Goal: Task Accomplishment & Management: Manage account settings

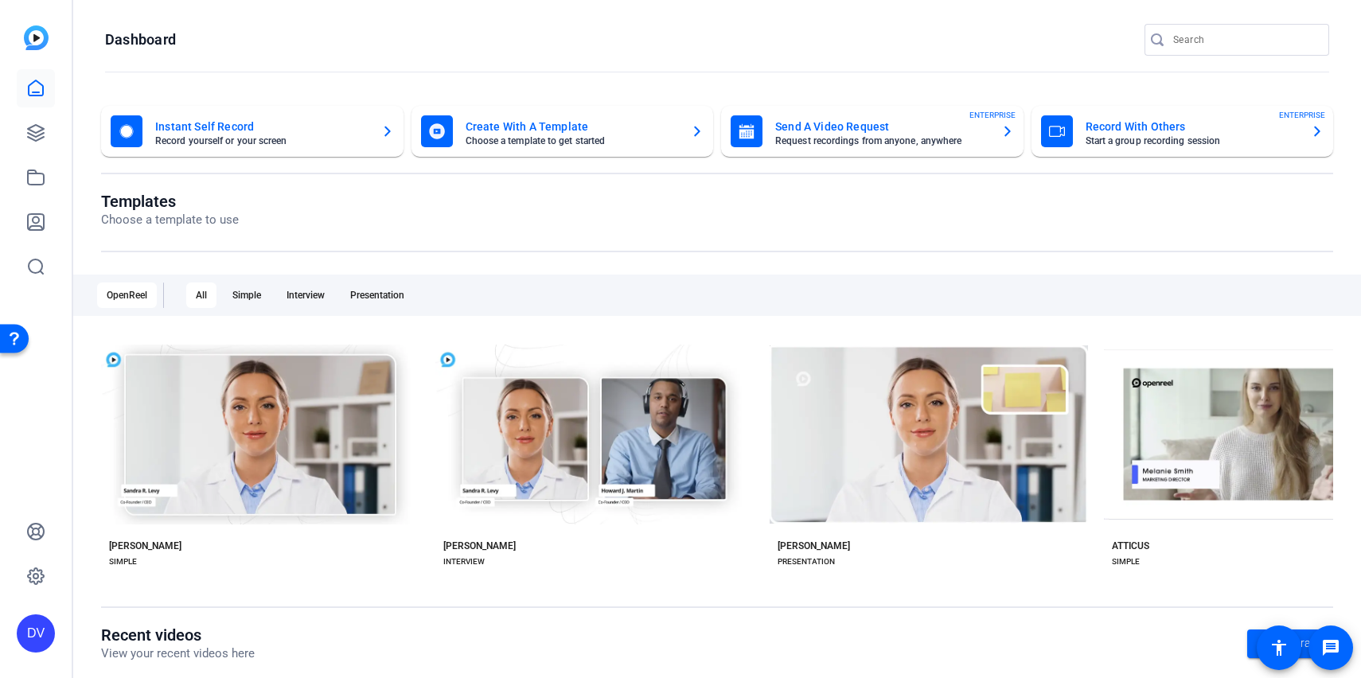
click at [1034, 248] on div "Templates Choose a template to use" at bounding box center [717, 222] width 1232 height 60
click at [1205, 45] on input "Search" at bounding box center [1244, 39] width 143 height 19
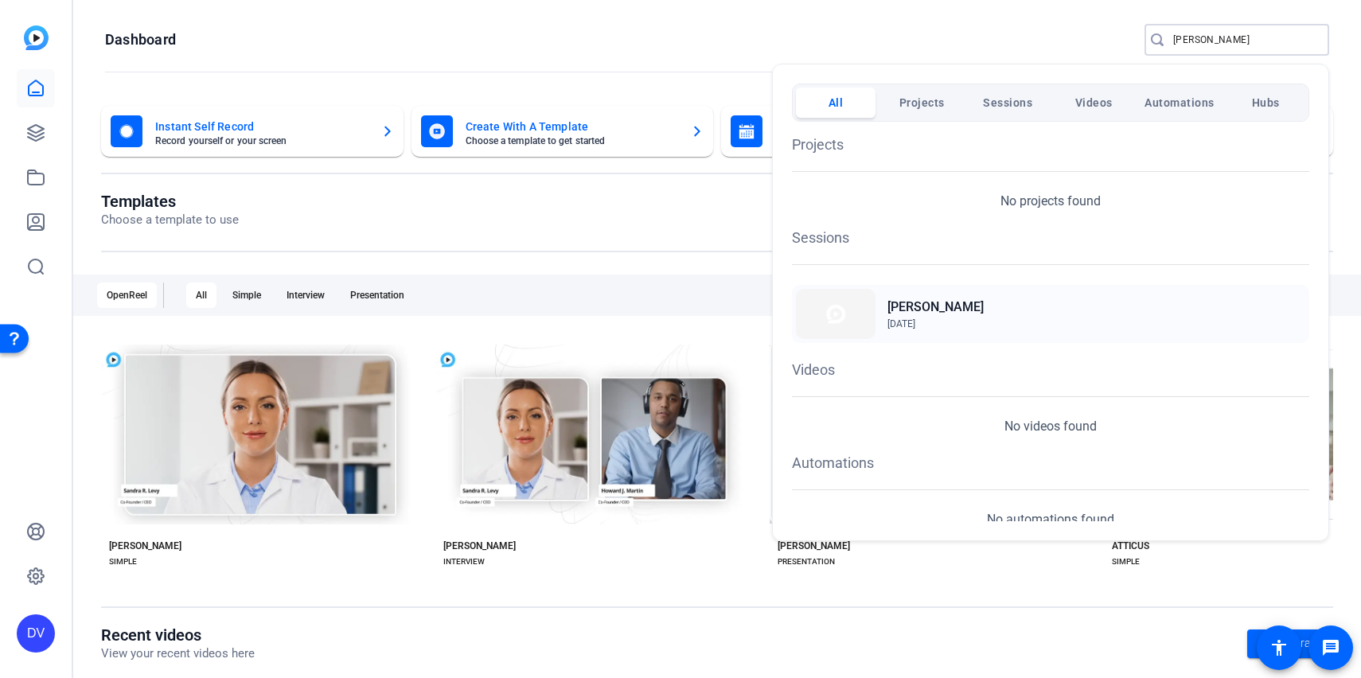
type input "rory"
click at [980, 300] on div "Rory Thompson Aug 8, 2025" at bounding box center [1050, 314] width 517 height 58
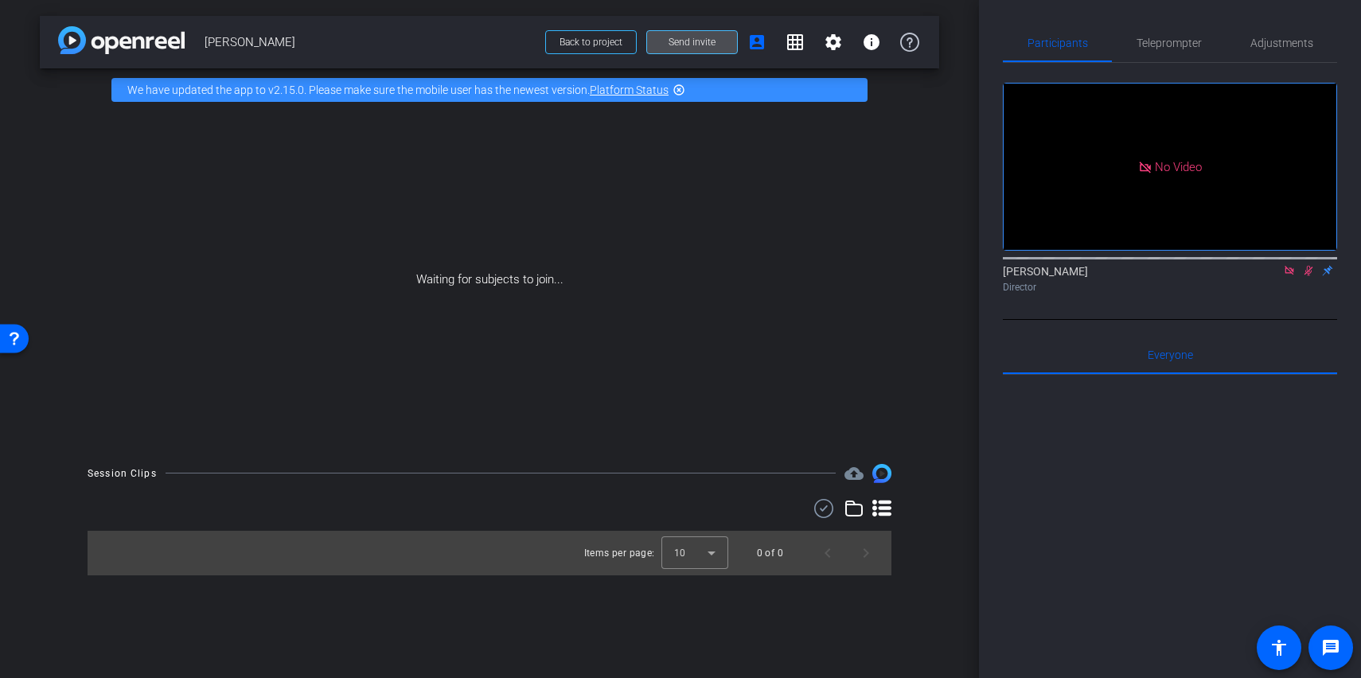
click at [701, 37] on span "Send invite" at bounding box center [691, 42] width 47 height 13
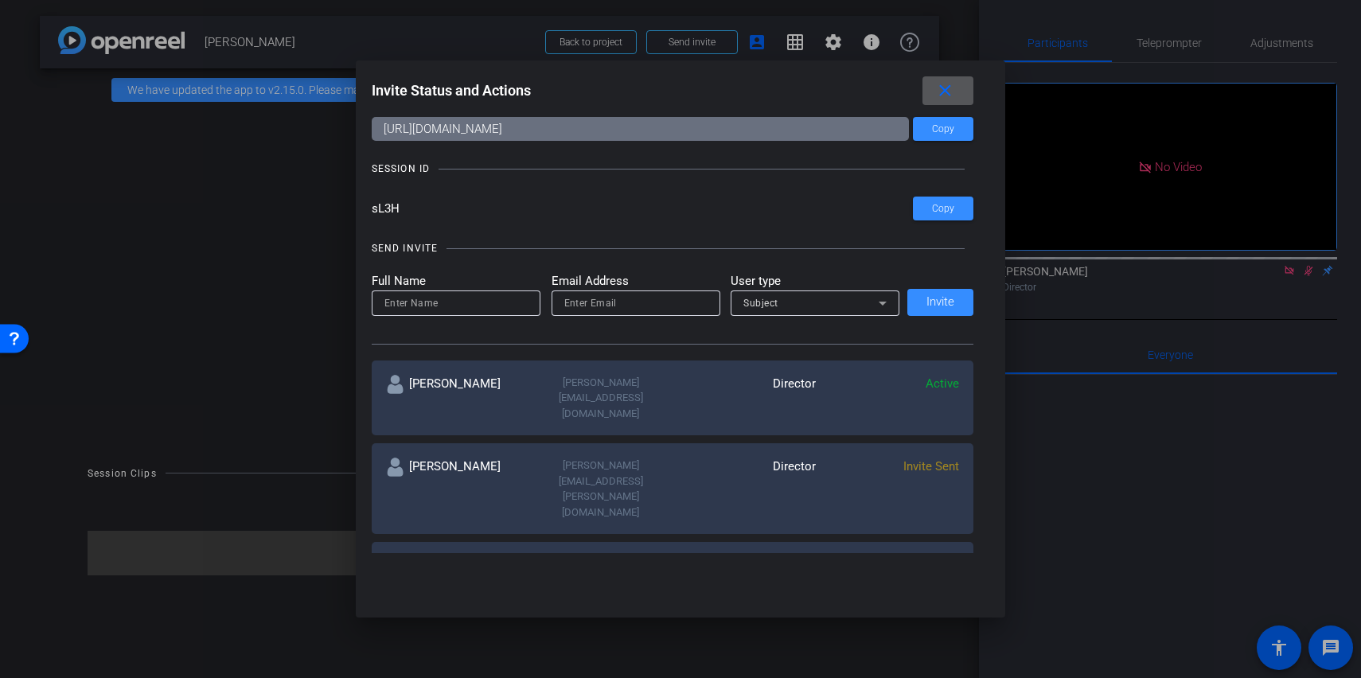
scroll to position [64, 0]
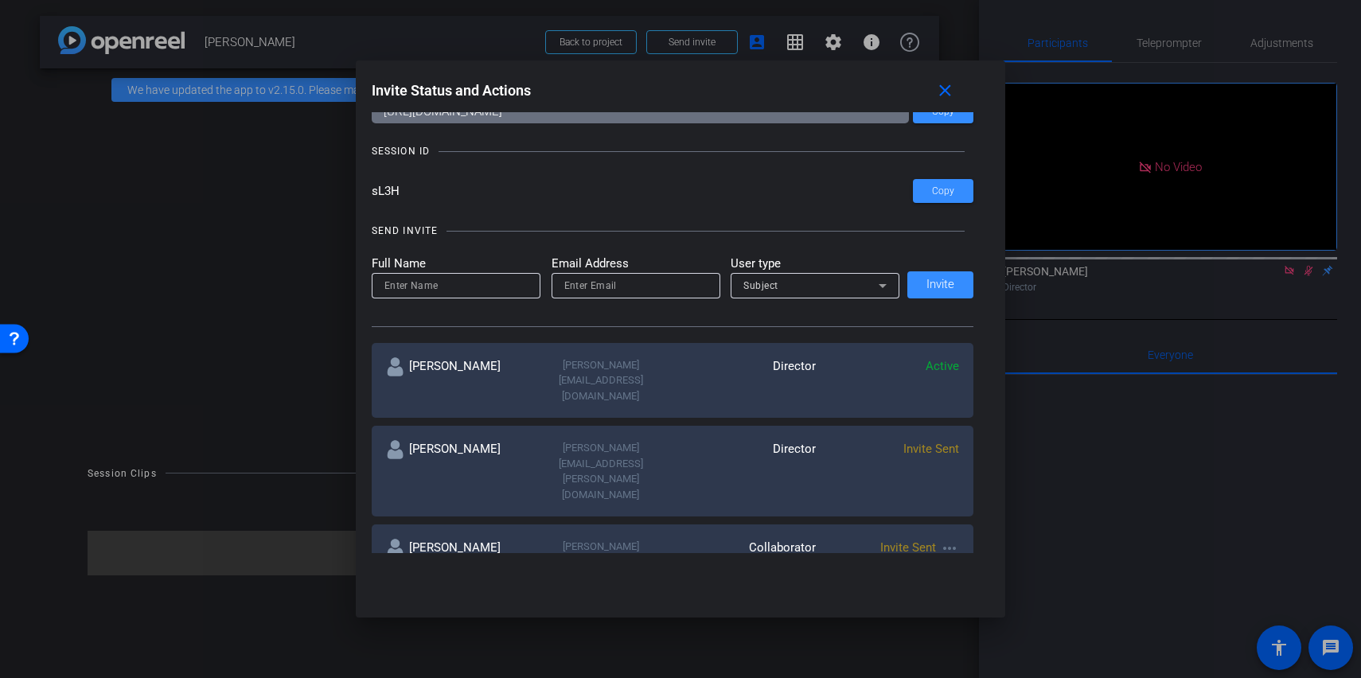
click at [948, 539] on mat-icon "more_horiz" at bounding box center [949, 548] width 19 height 19
click at [977, 520] on span "Re-Send Invite" at bounding box center [1011, 522] width 119 height 19
